Goal: Transaction & Acquisition: Purchase product/service

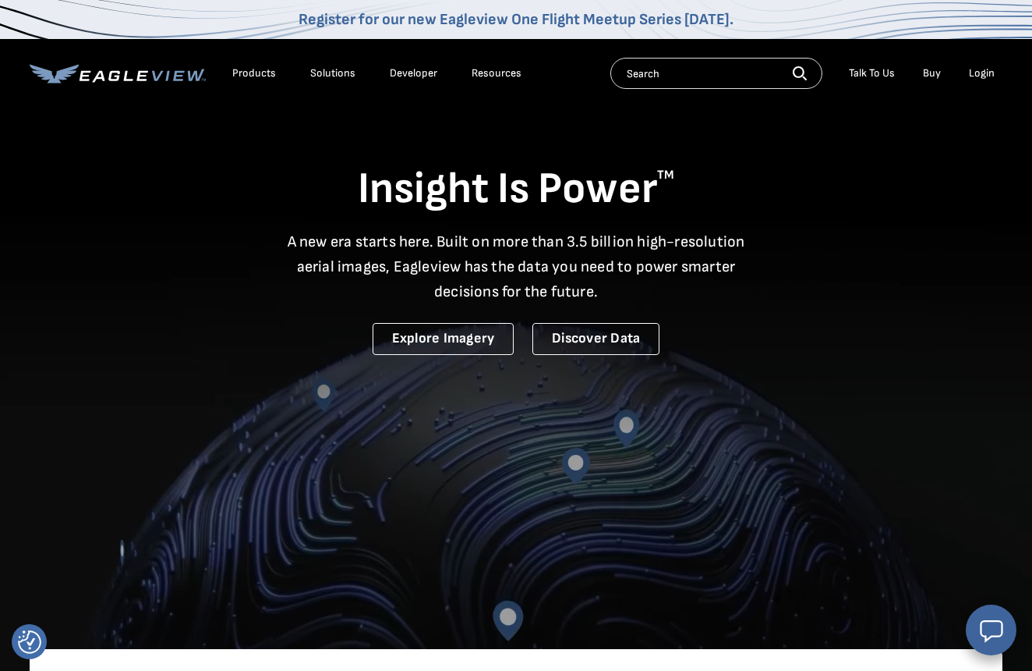
click at [244, 67] on div "Products" at bounding box center [254, 73] width 44 height 14
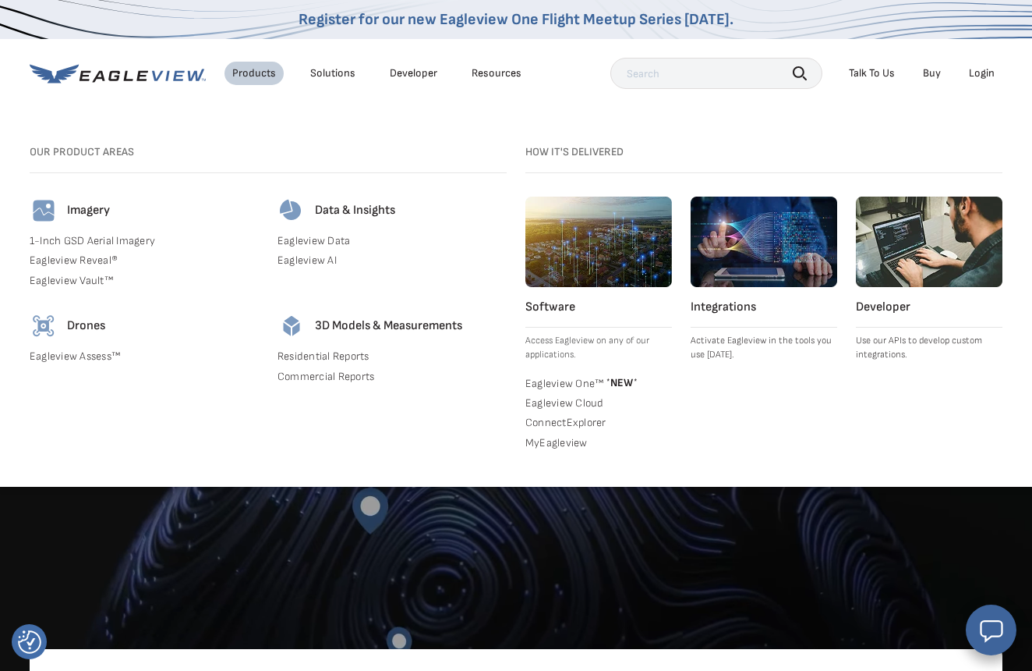
click at [305, 352] on link "Residential Reports" at bounding box center [392, 356] width 229 height 14
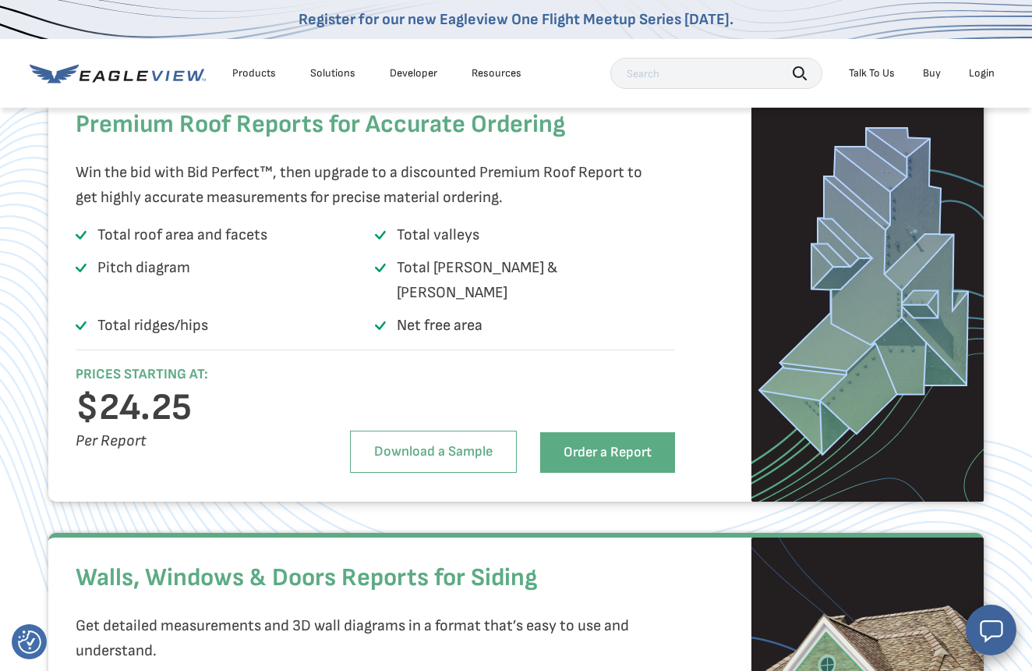
scroll to position [2271, 0]
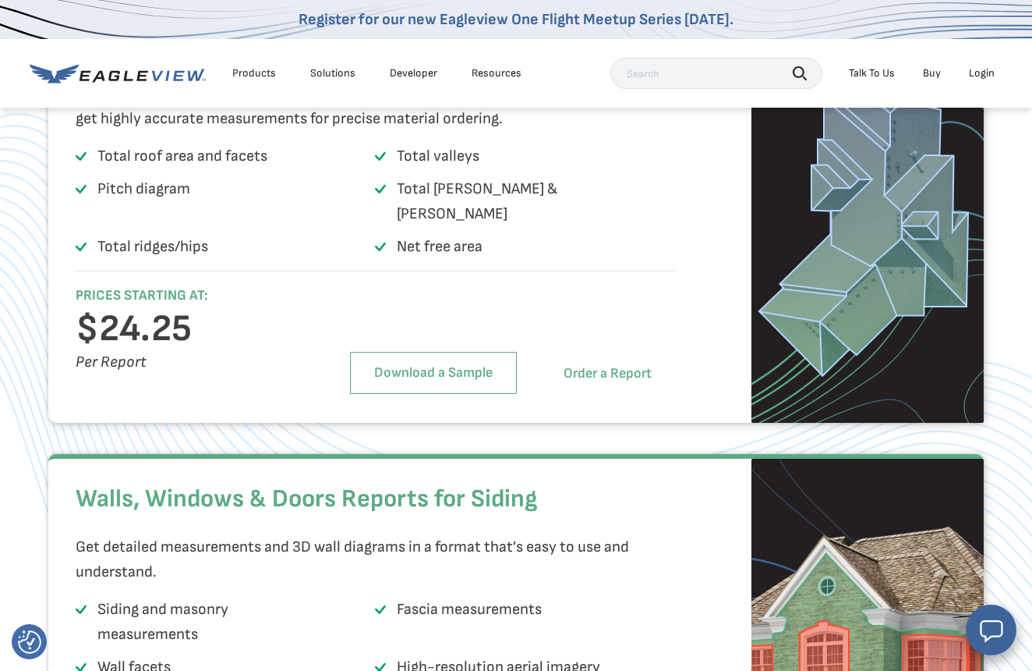
click at [611, 379] on link "Order a Report" at bounding box center [607, 373] width 135 height 41
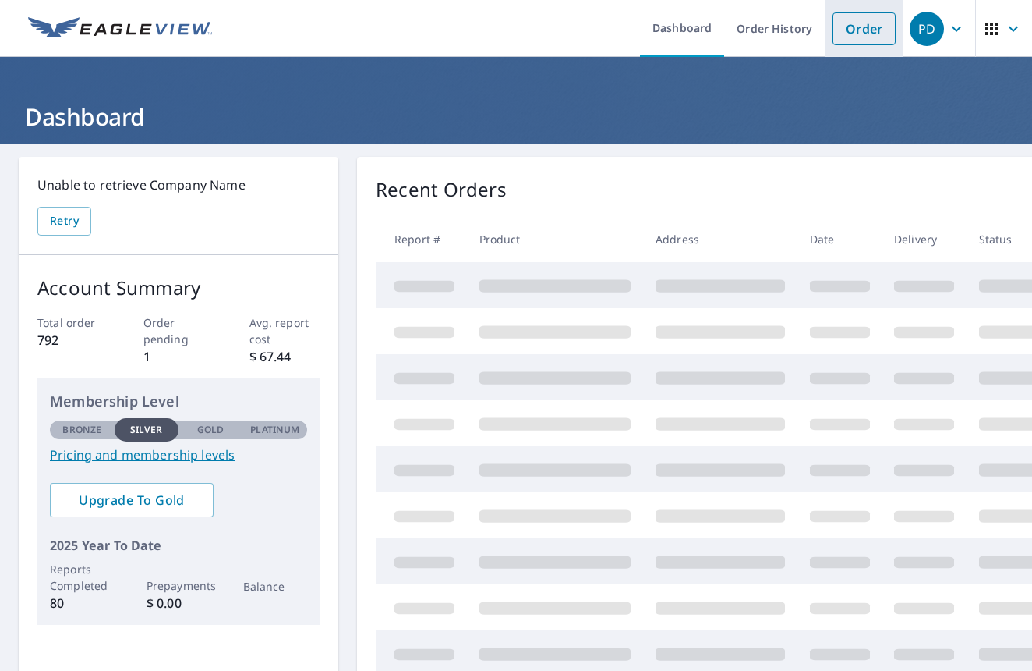
click at [856, 30] on link "Order" at bounding box center [864, 28] width 63 height 33
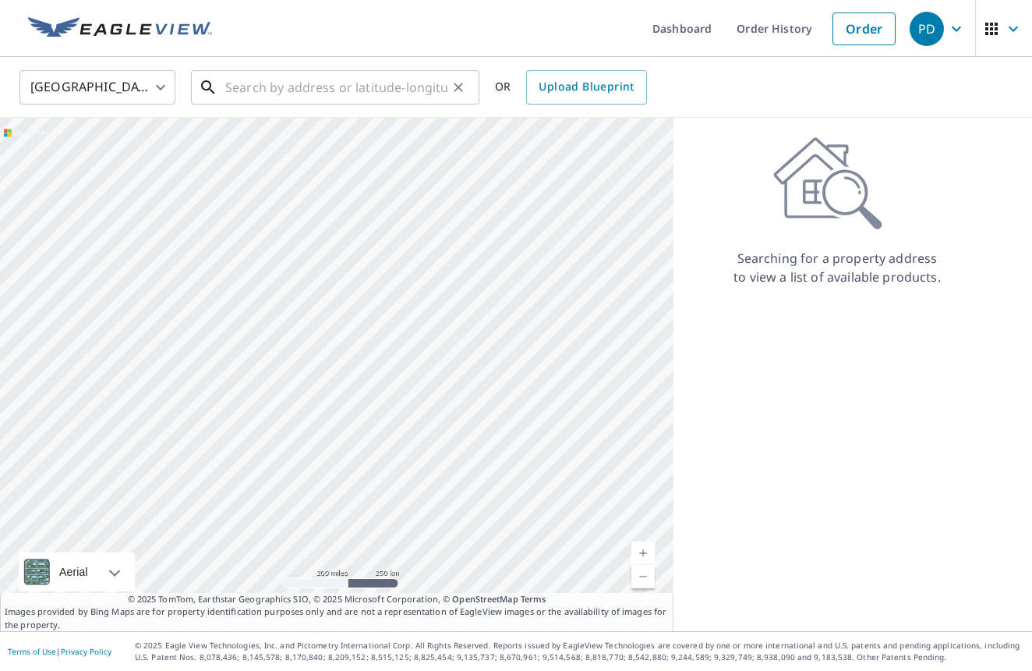
click at [352, 83] on input "text" at bounding box center [336, 87] width 222 height 44
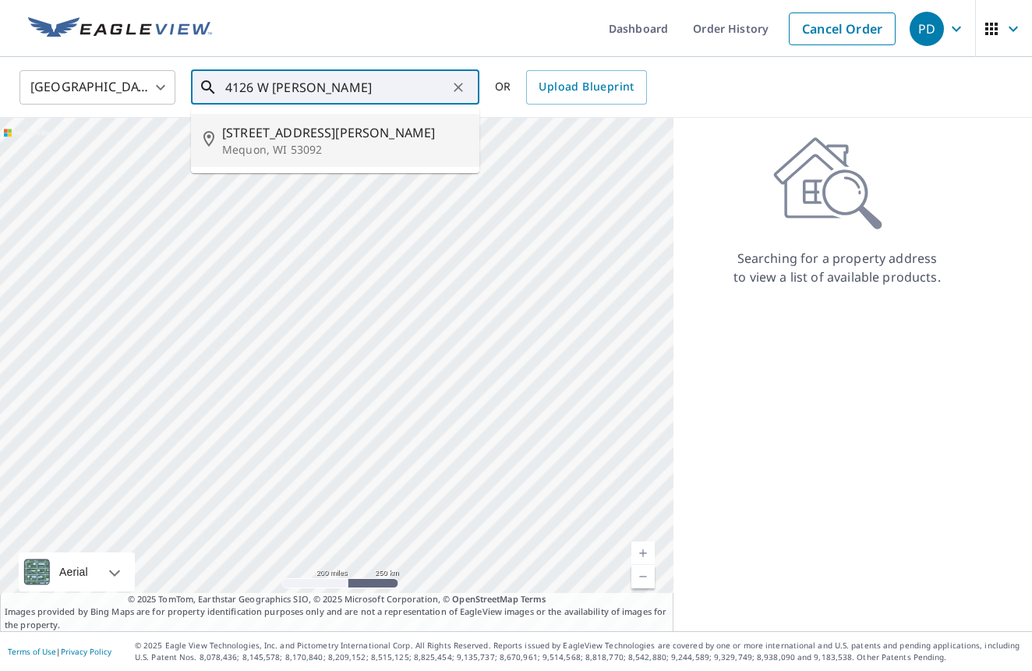
click at [299, 130] on span "[STREET_ADDRESS][PERSON_NAME]" at bounding box center [344, 132] width 245 height 19
type input "[STREET_ADDRESS][PERSON_NAME]"
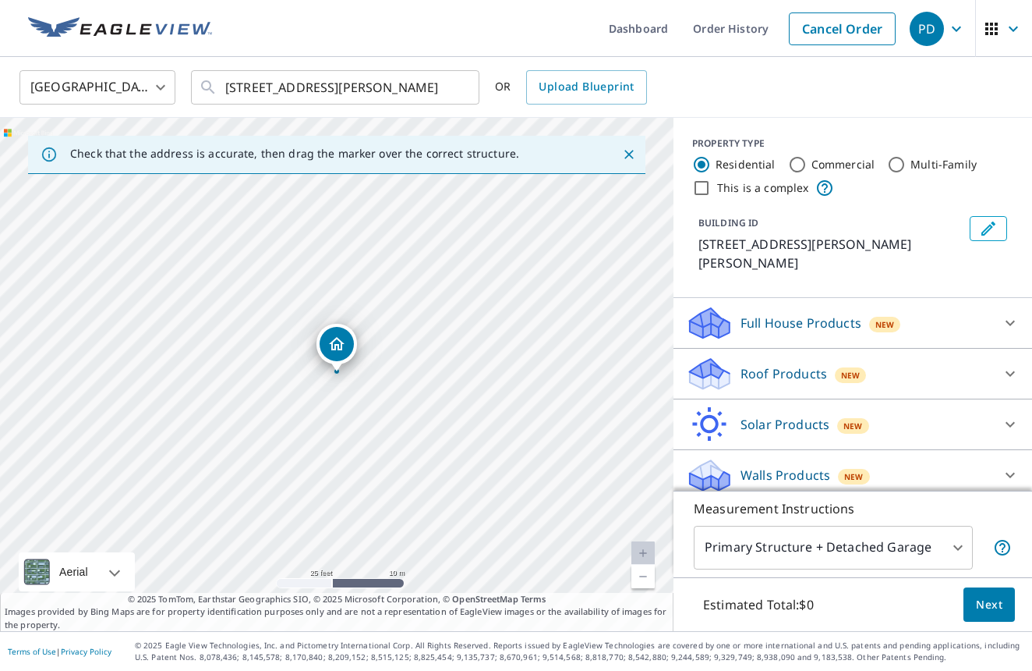
click at [813, 364] on p "Roof Products" at bounding box center [784, 373] width 87 height 19
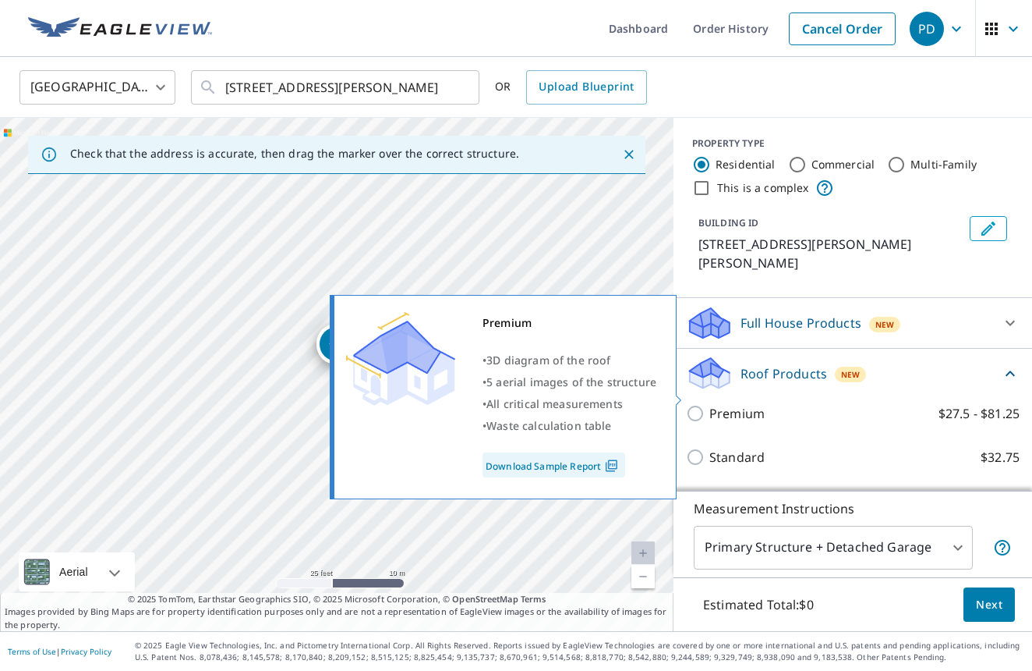
click at [692, 404] on input "Premium $27.5 - $81.25" at bounding box center [697, 413] width 23 height 19
checkbox input "true"
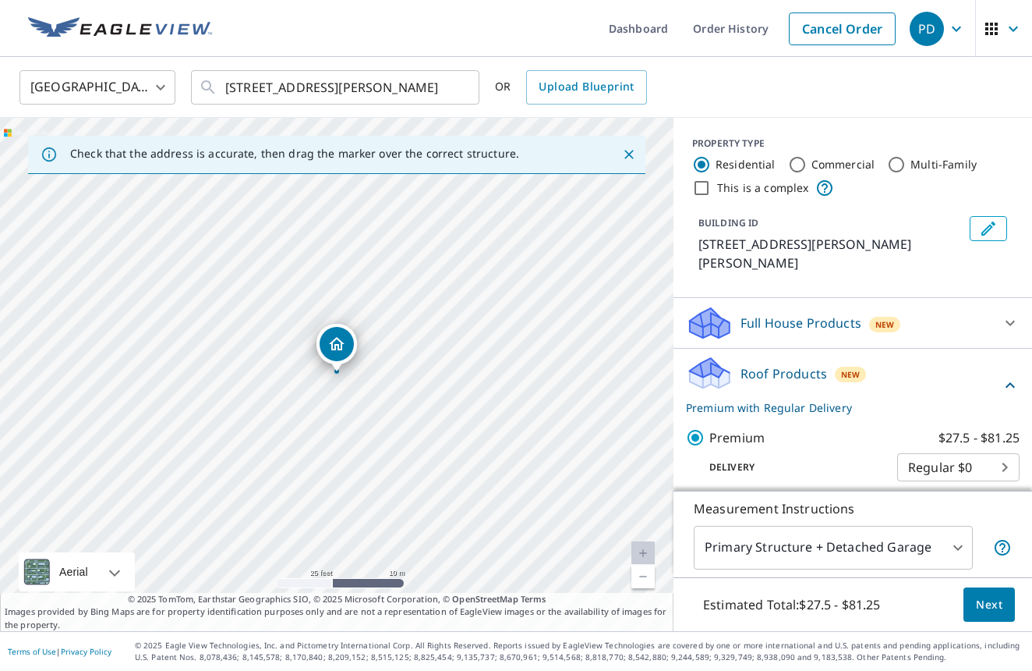
click at [1001, 604] on span "Next" at bounding box center [989, 604] width 27 height 19
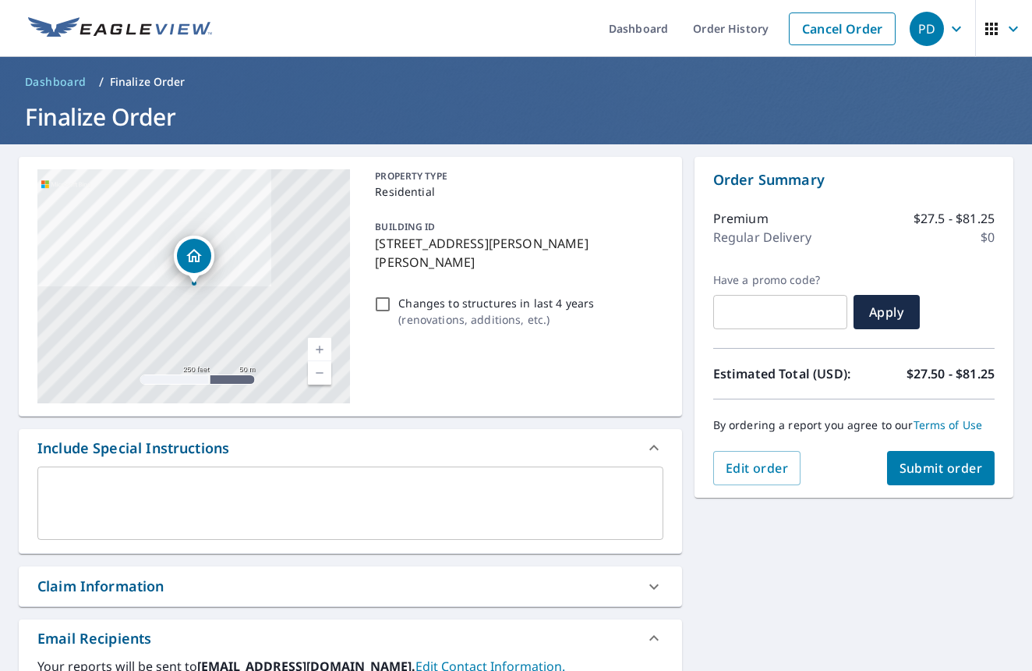
click at [927, 471] on span "Submit order" at bounding box center [941, 467] width 83 height 17
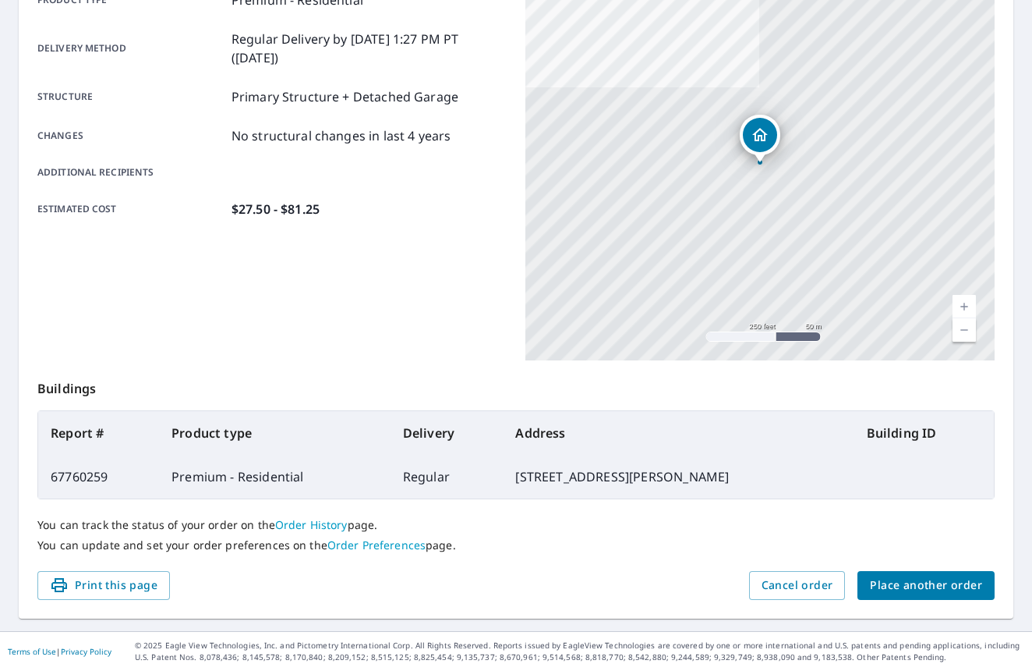
scroll to position [246, 0]
click at [883, 584] on span "Place another order" at bounding box center [926, 585] width 112 height 19
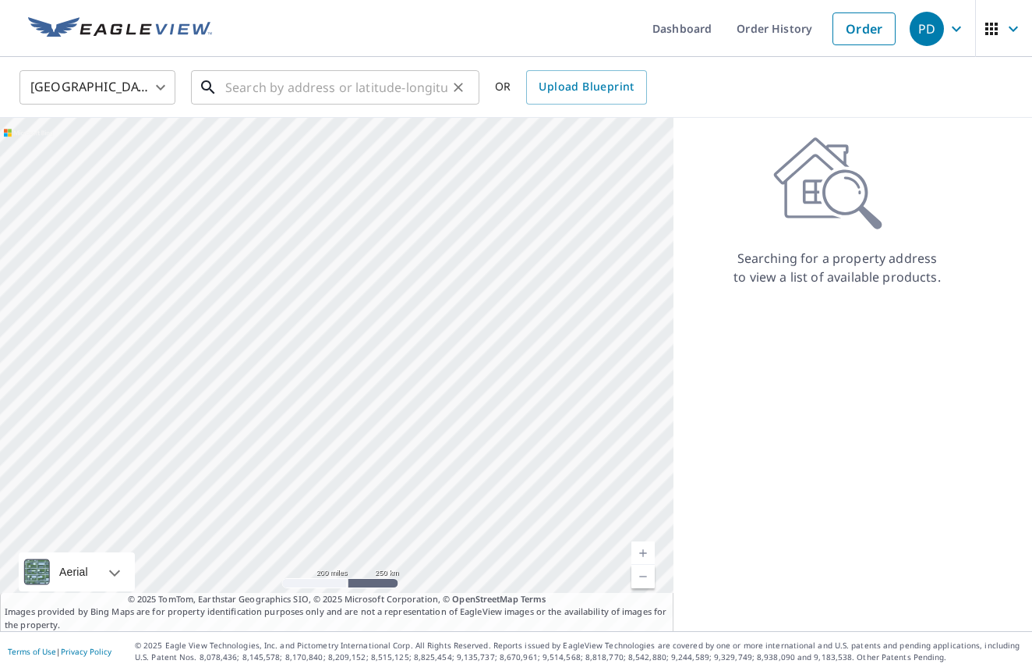
click at [278, 85] on input "text" at bounding box center [336, 87] width 222 height 44
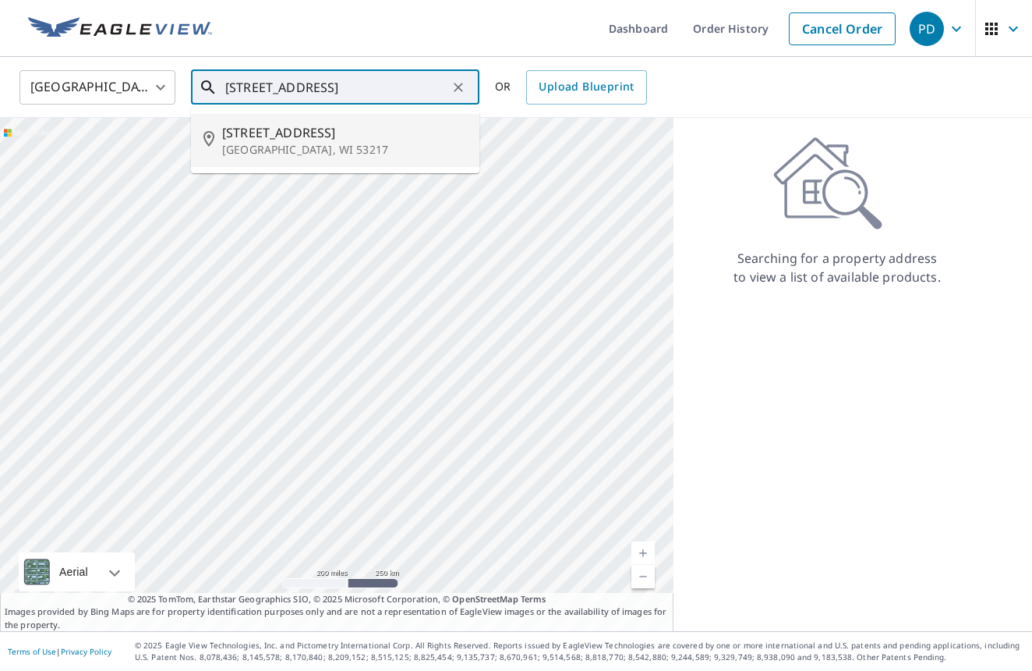
click at [225, 129] on span "[STREET_ADDRESS]" at bounding box center [344, 132] width 245 height 19
type input "[STREET_ADDRESS]"
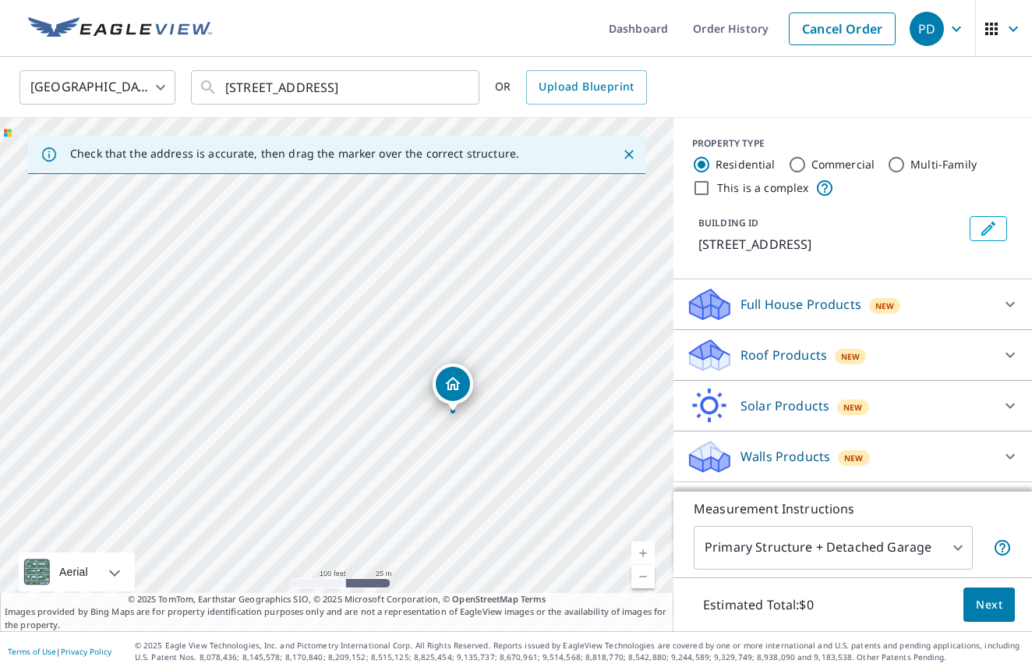
click at [809, 303] on p "Full House Products" at bounding box center [801, 304] width 121 height 19
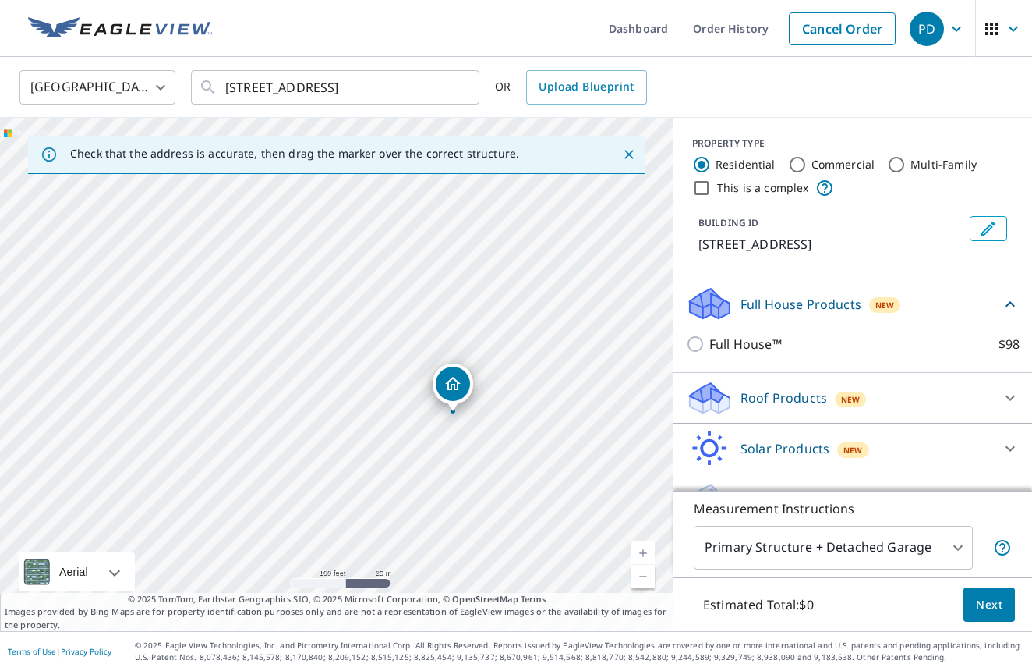
click at [767, 390] on p "Roof Products" at bounding box center [784, 397] width 87 height 19
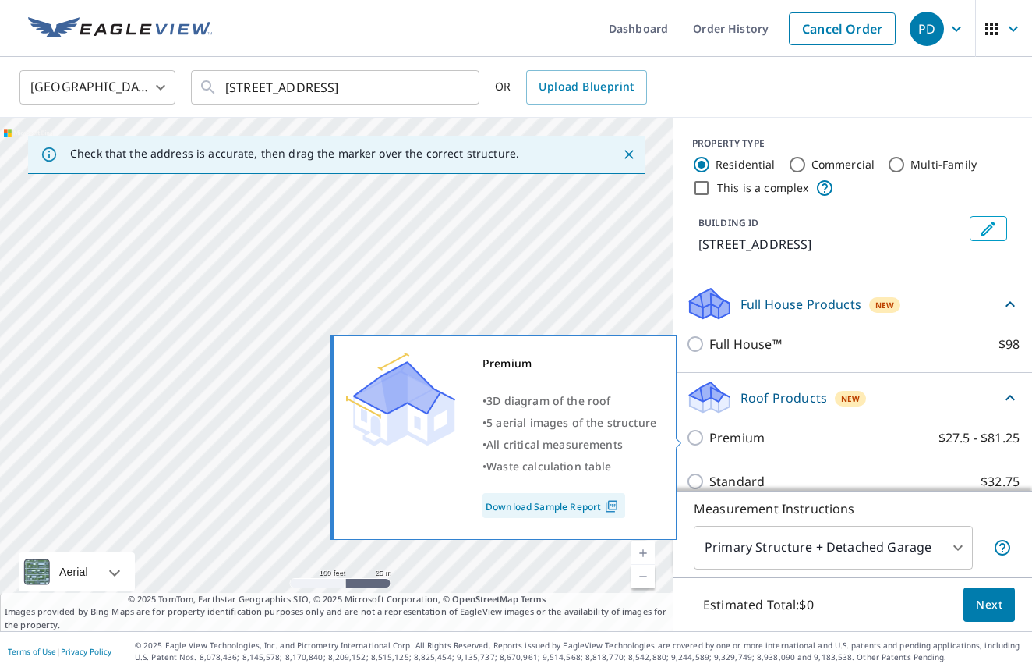
click at [695, 435] on input "Premium $27.5 - $81.25" at bounding box center [697, 437] width 23 height 19
checkbox input "true"
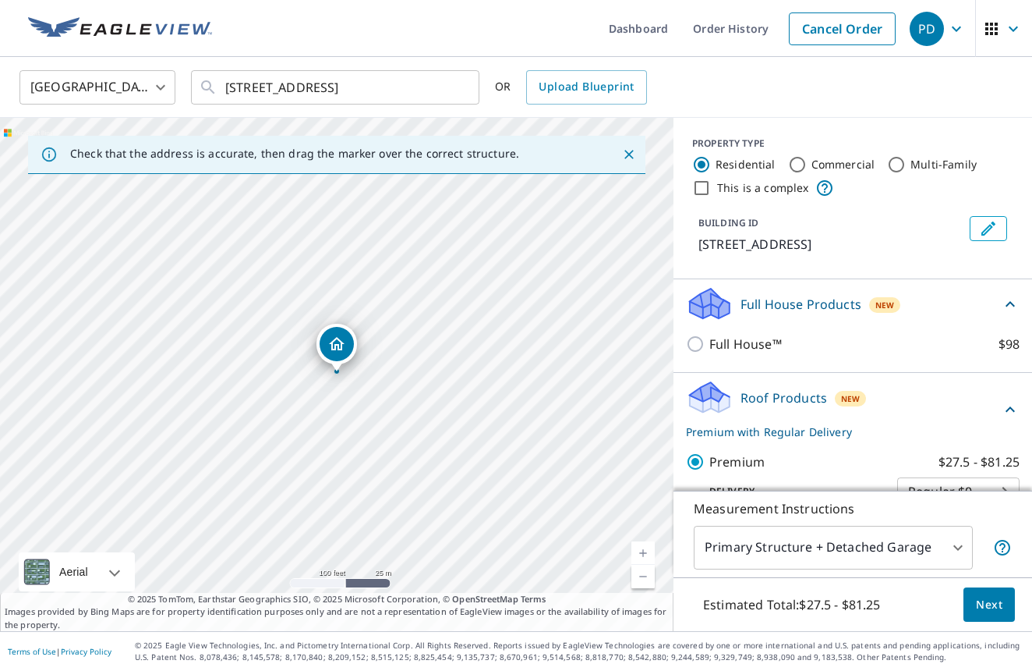
click at [990, 607] on span "Next" at bounding box center [989, 604] width 27 height 19
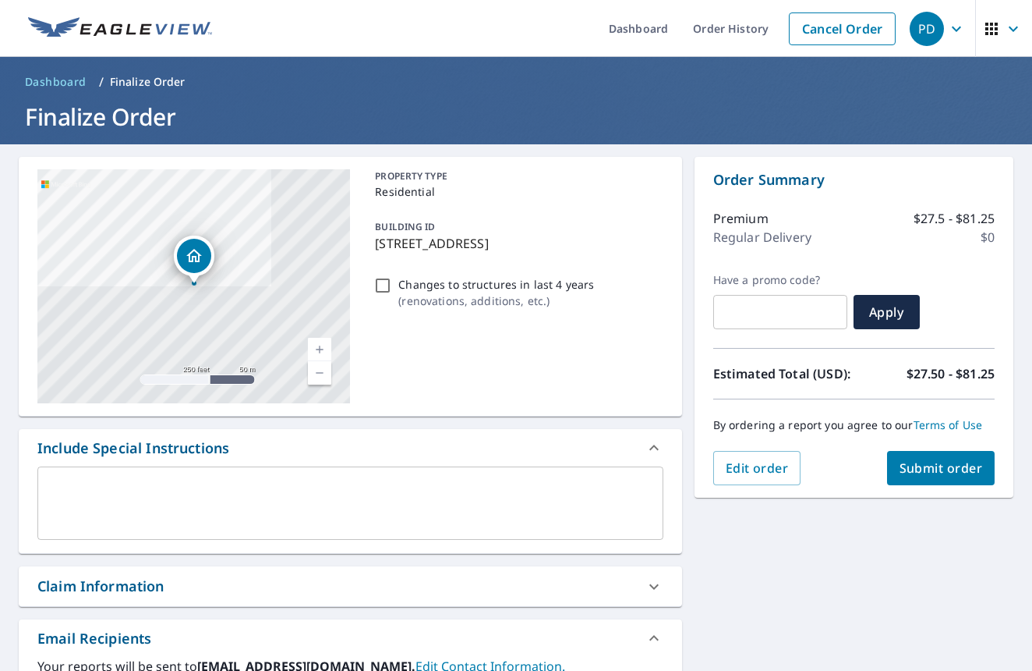
click at [925, 467] on span "Submit order" at bounding box center [941, 467] width 83 height 17
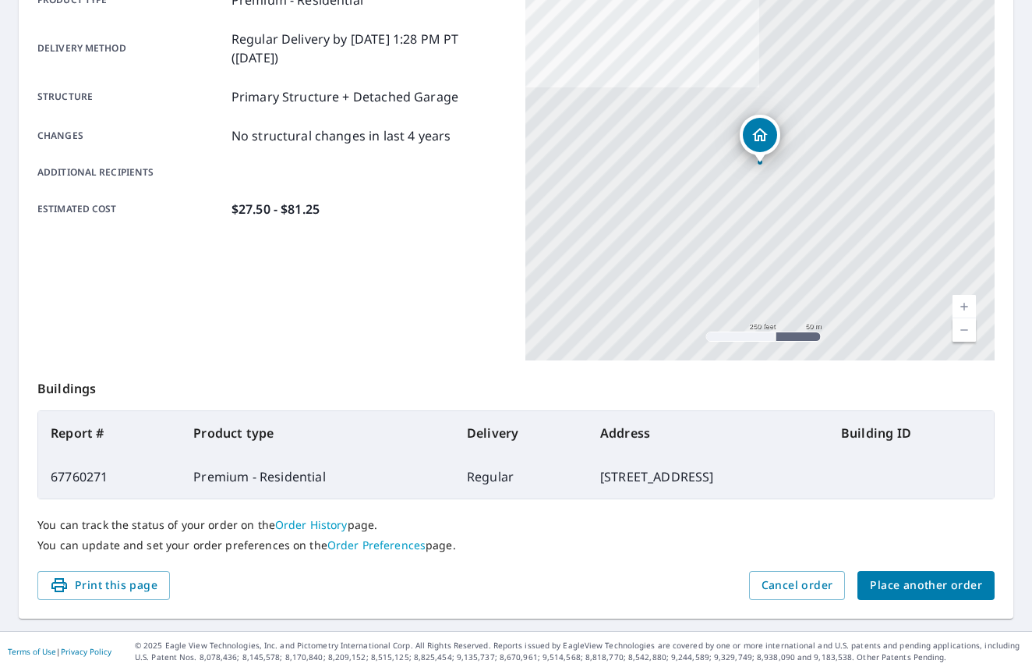
scroll to position [246, 0]
click at [956, 584] on span "Place another order" at bounding box center [926, 585] width 112 height 19
